Goal: Check status: Check status

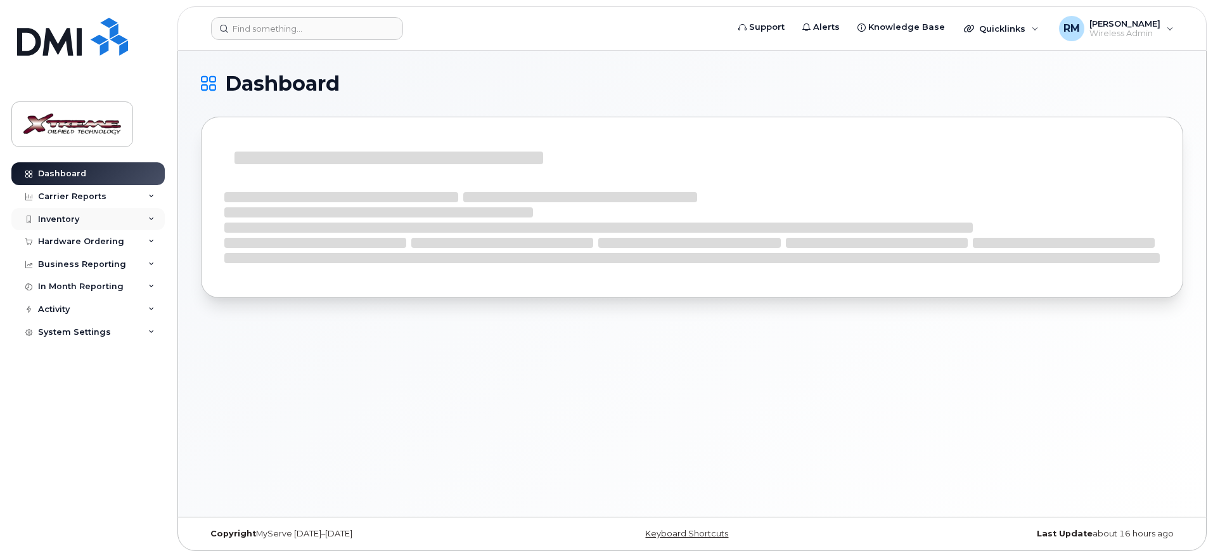
click at [122, 210] on div "Inventory" at bounding box center [87, 219] width 153 height 23
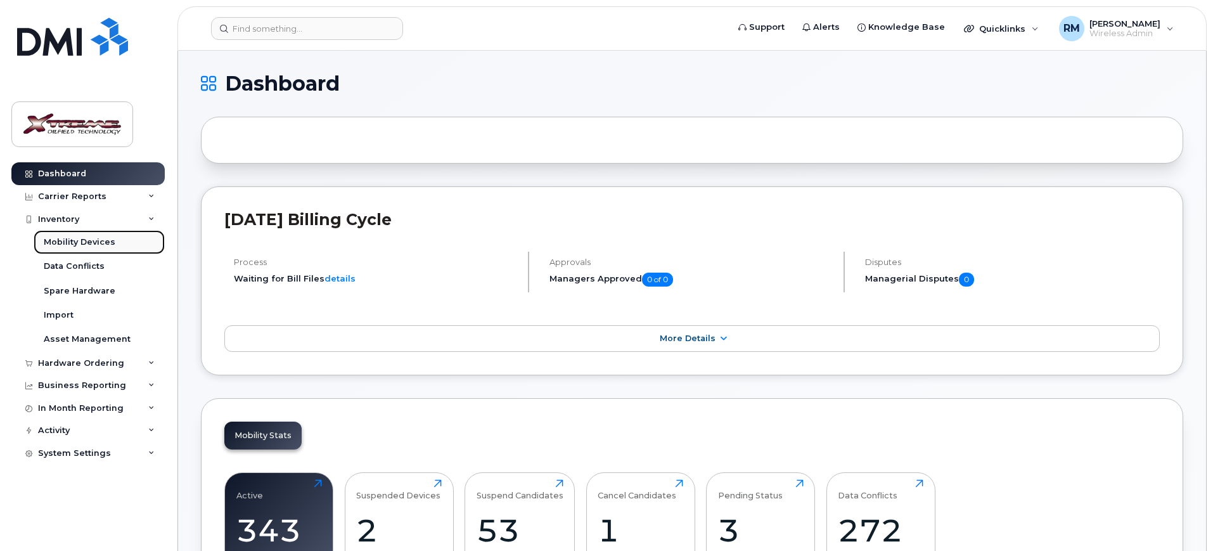
click at [137, 238] on link "Mobility Devices" at bounding box center [99, 242] width 131 height 24
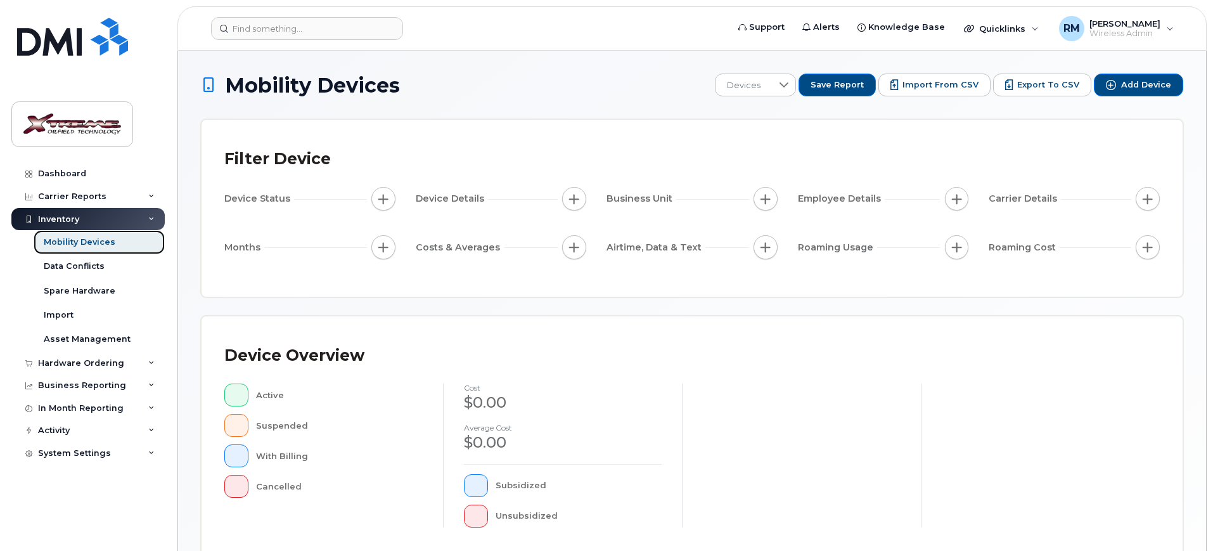
scroll to position [317, 0]
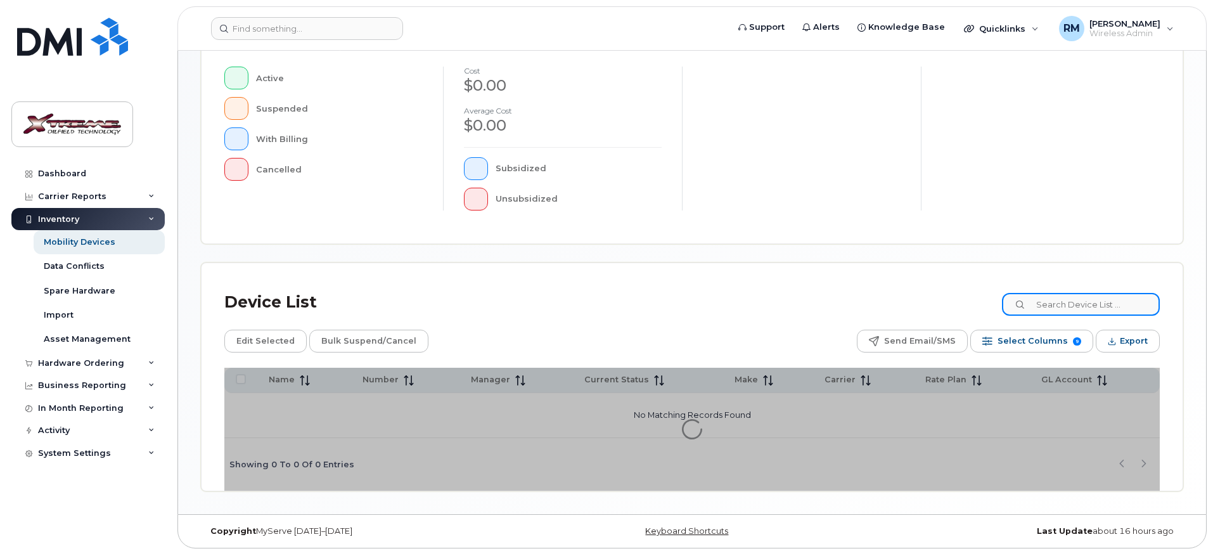
click at [1089, 297] on input at bounding box center [1081, 304] width 158 height 23
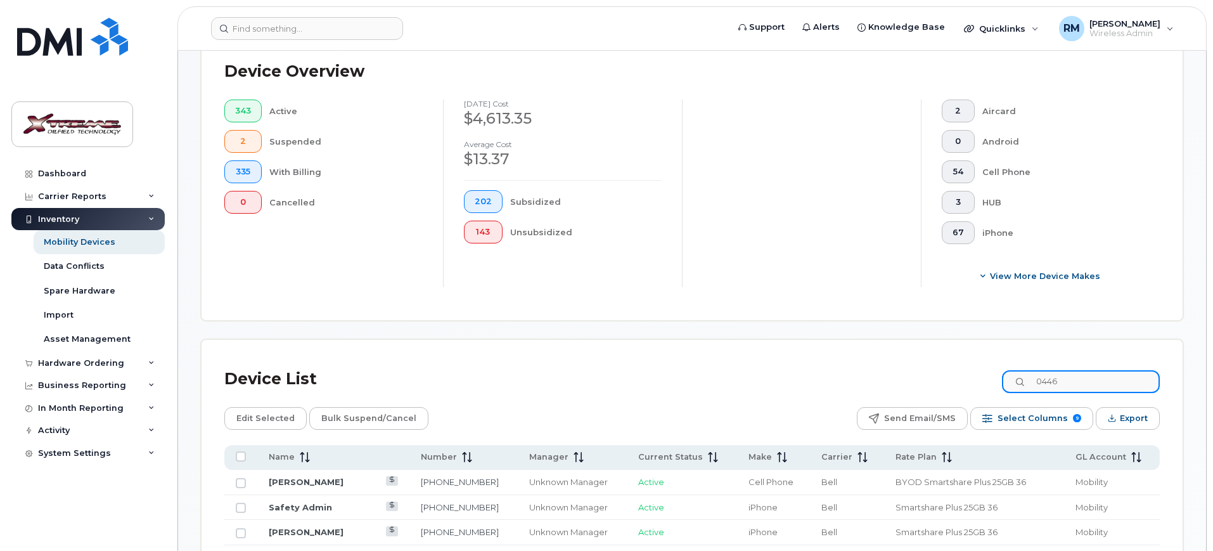
scroll to position [339, 0]
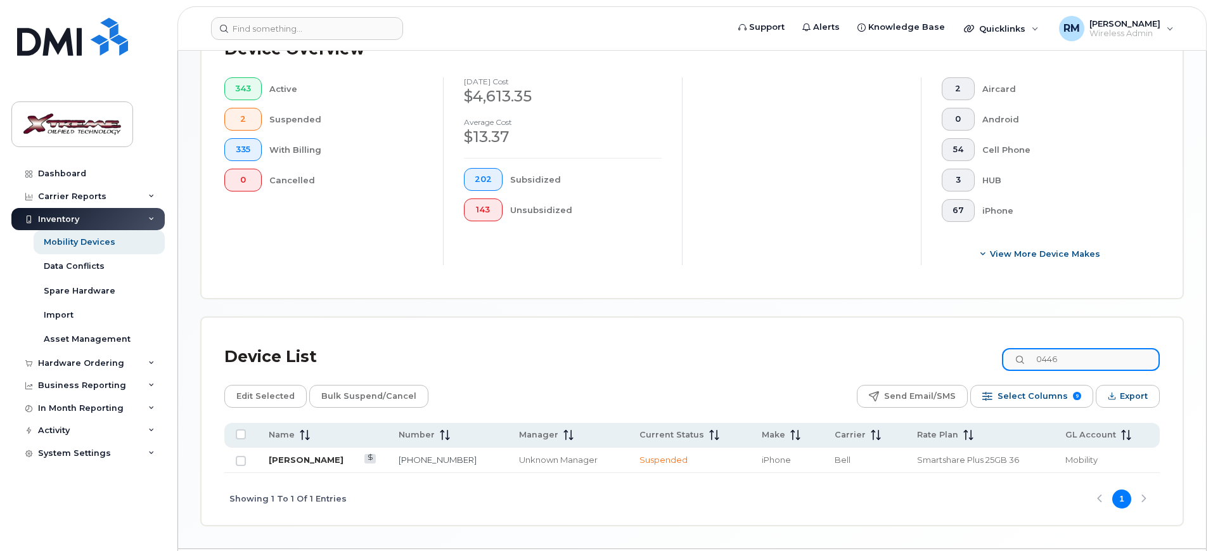
type input "0446"
click at [336, 454] on link "[PERSON_NAME]" at bounding box center [306, 459] width 75 height 10
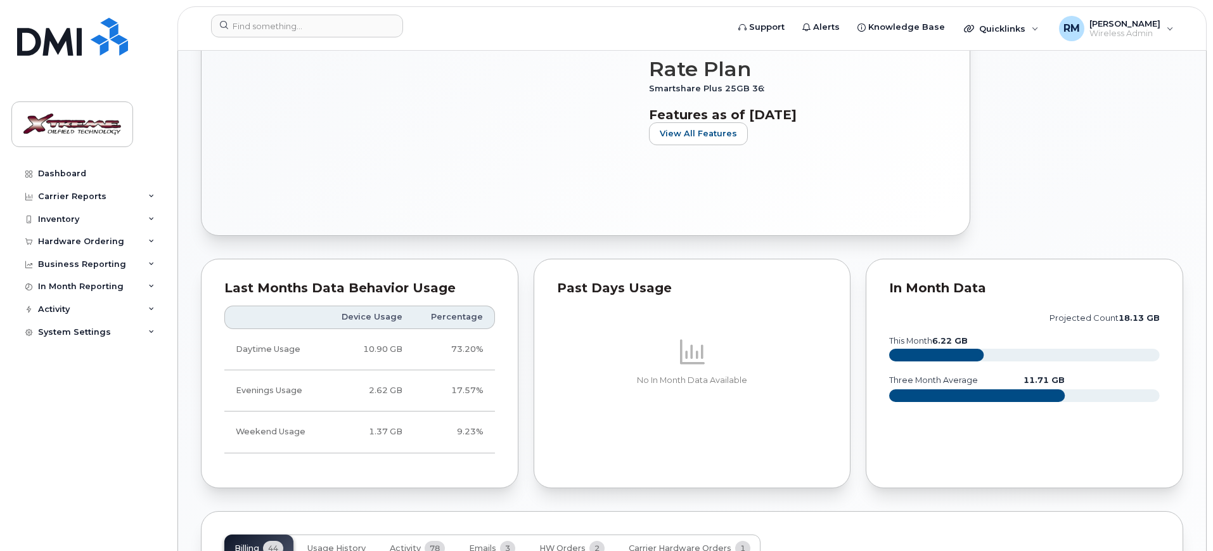
scroll to position [792, 0]
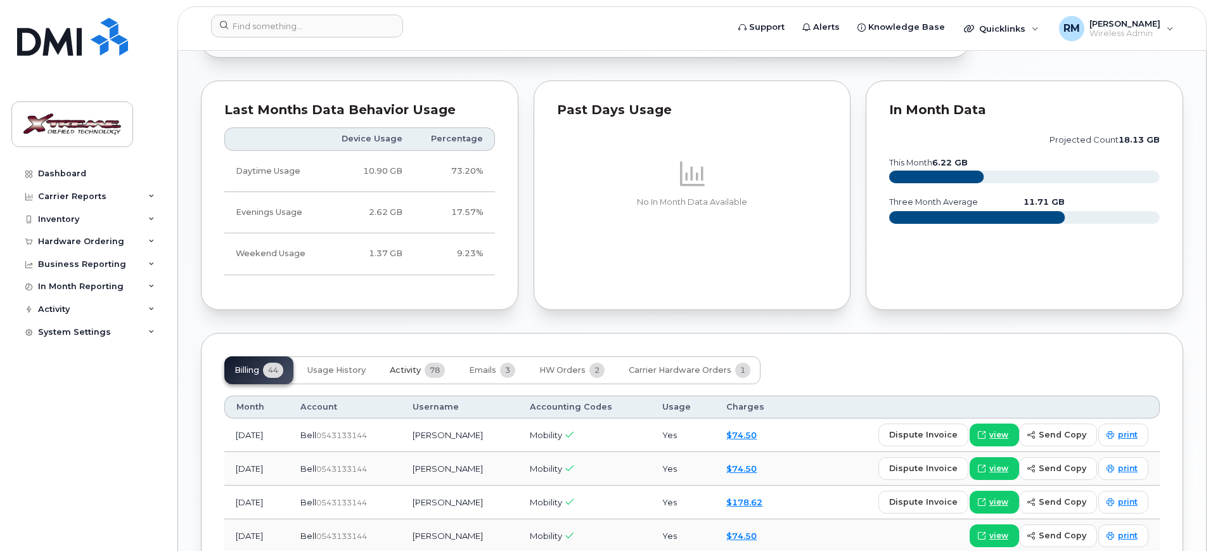
click at [405, 366] on span "Activity" at bounding box center [405, 370] width 31 height 10
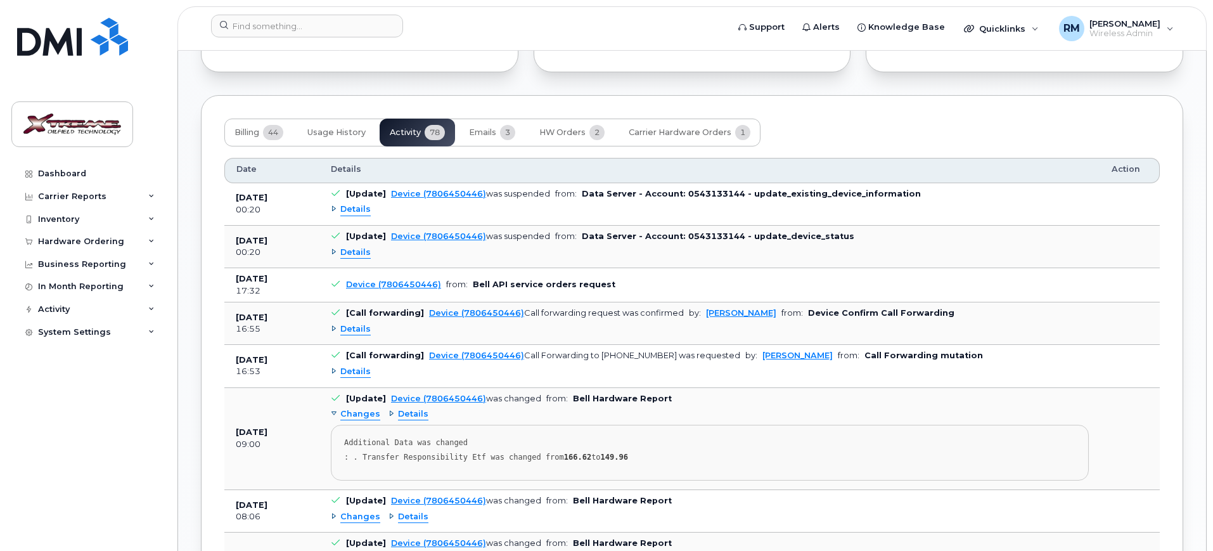
scroll to position [1109, 0]
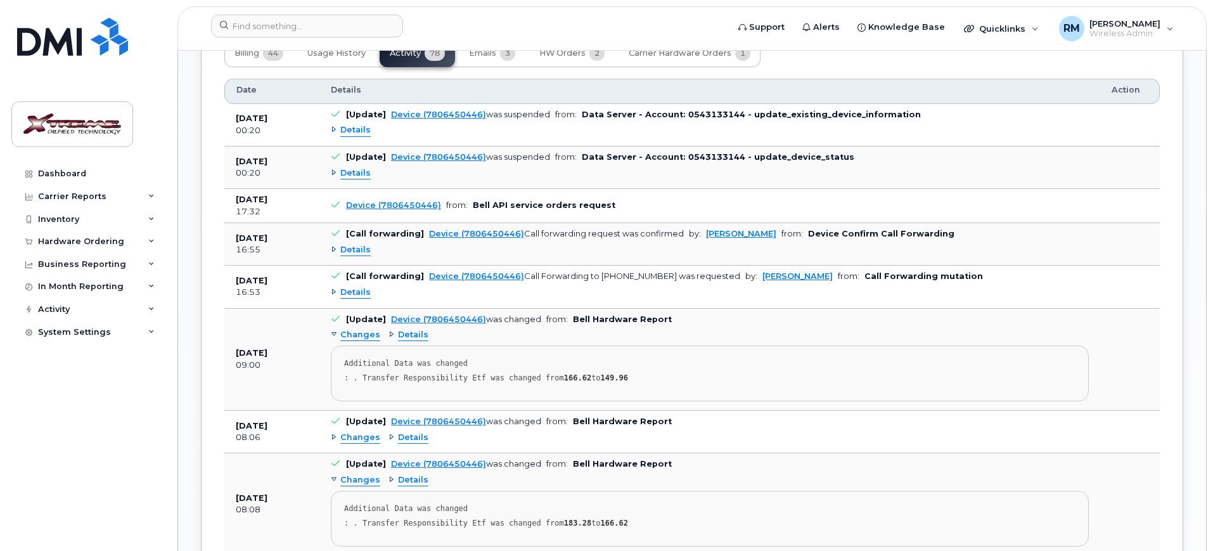
click at [355, 132] on span "Details" at bounding box center [355, 130] width 30 height 12
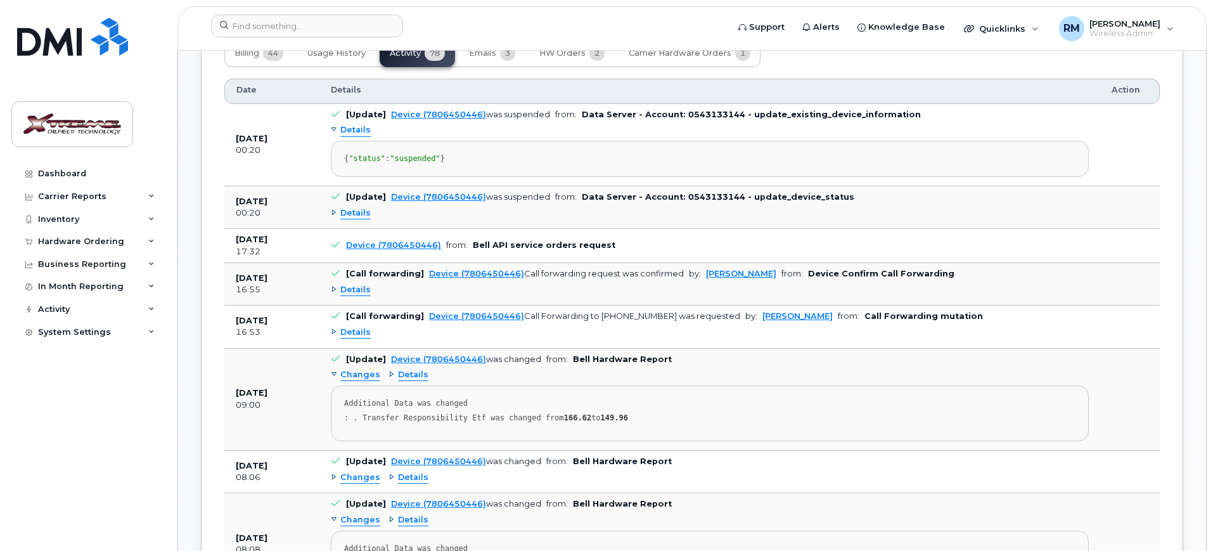
click at [347, 219] on span "Details" at bounding box center [355, 213] width 30 height 12
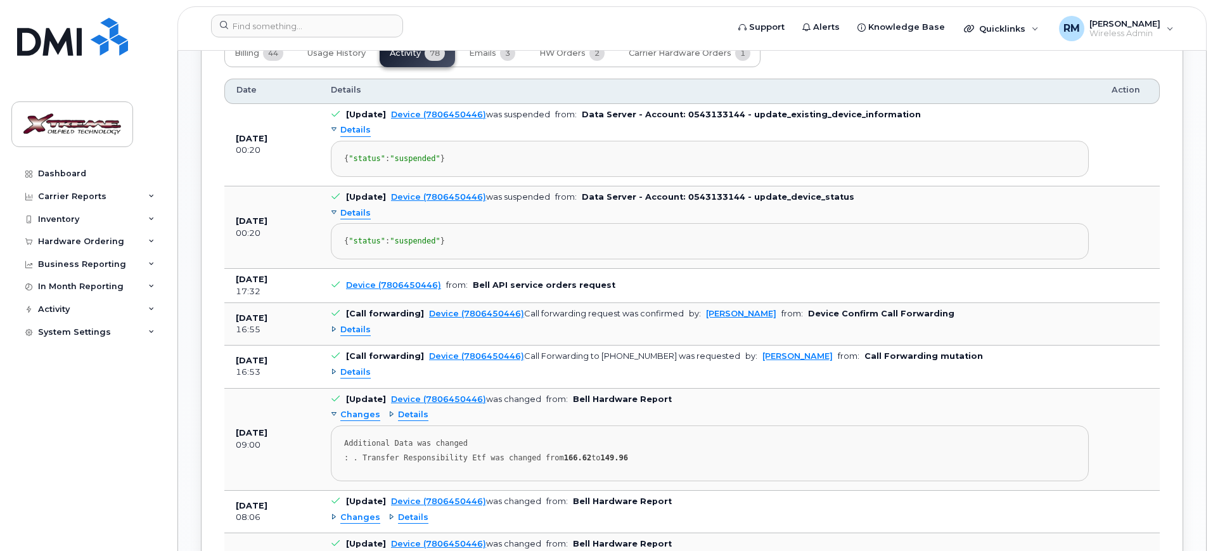
click at [347, 219] on span "Details" at bounding box center [355, 213] width 30 height 12
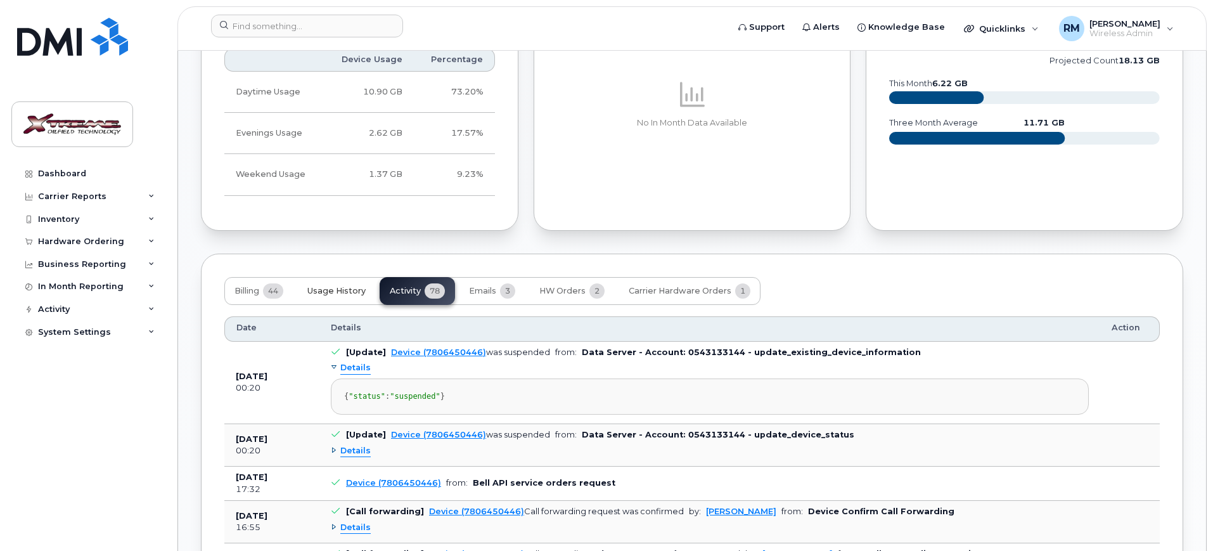
click at [347, 295] on button "Usage History" at bounding box center [336, 291] width 79 height 28
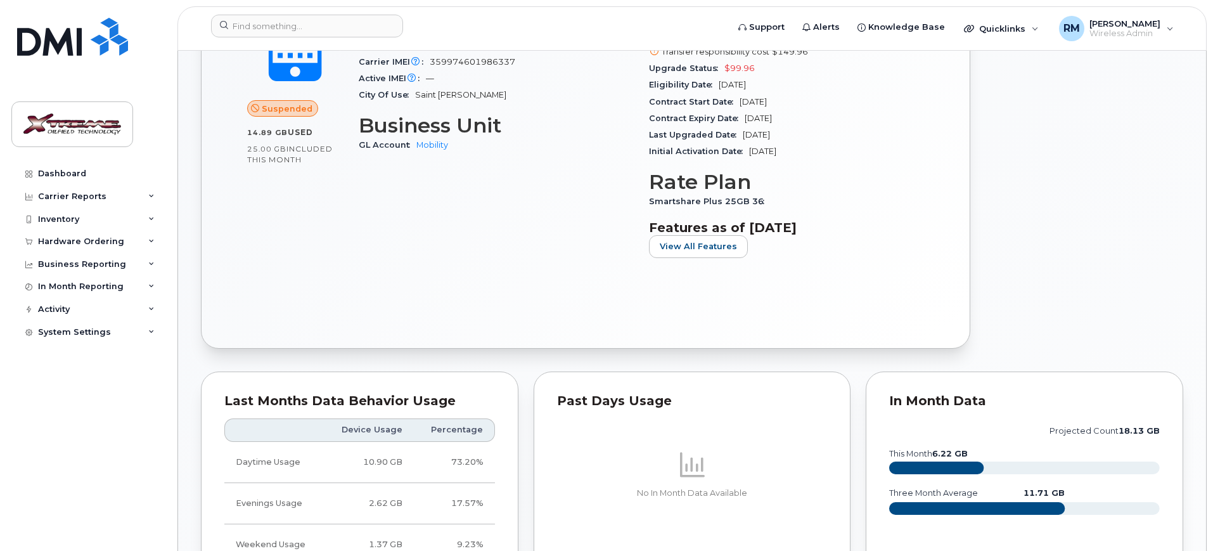
scroll to position [327, 0]
